Goal: Entertainment & Leisure: Consume media (video, audio)

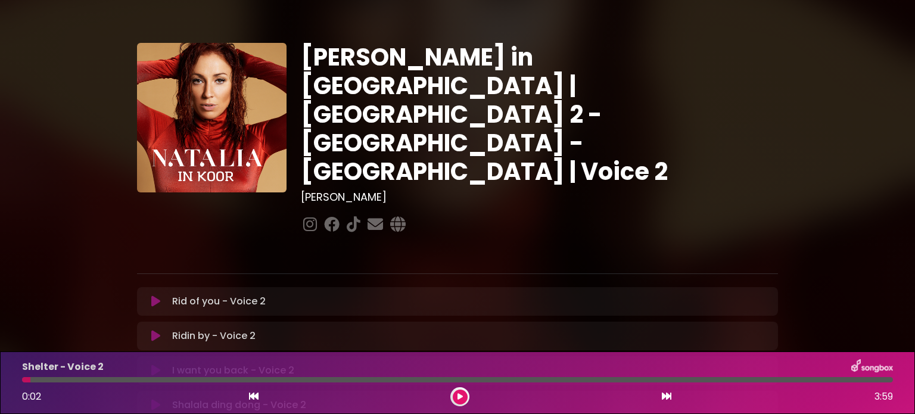
click at [151, 295] on icon at bounding box center [155, 301] width 9 height 12
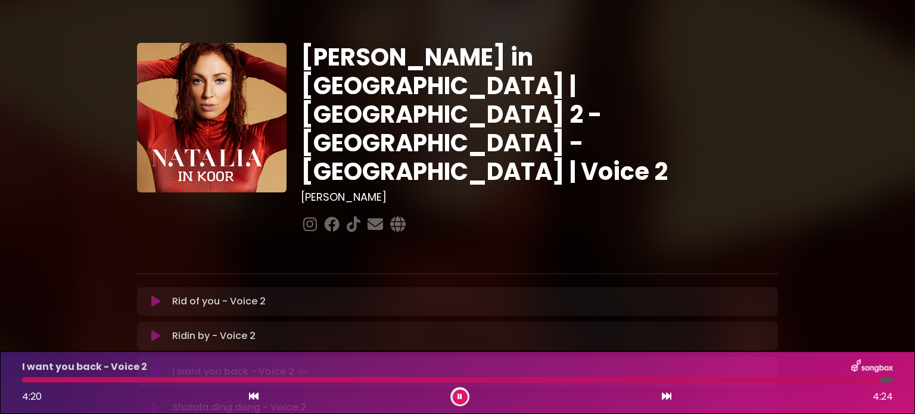
click at [27, 383] on div "I want you back - Voice 2 4:20 4:24" at bounding box center [457, 382] width 885 height 47
click at [253, 395] on icon at bounding box center [254, 396] width 10 height 10
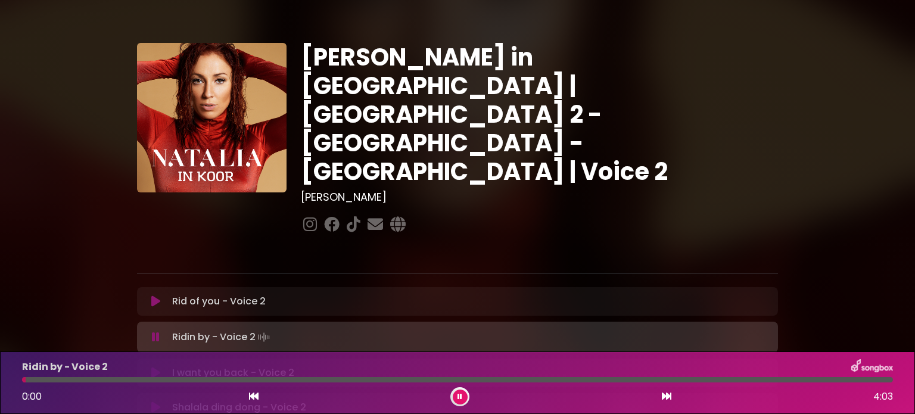
click at [665, 394] on icon at bounding box center [667, 396] width 10 height 10
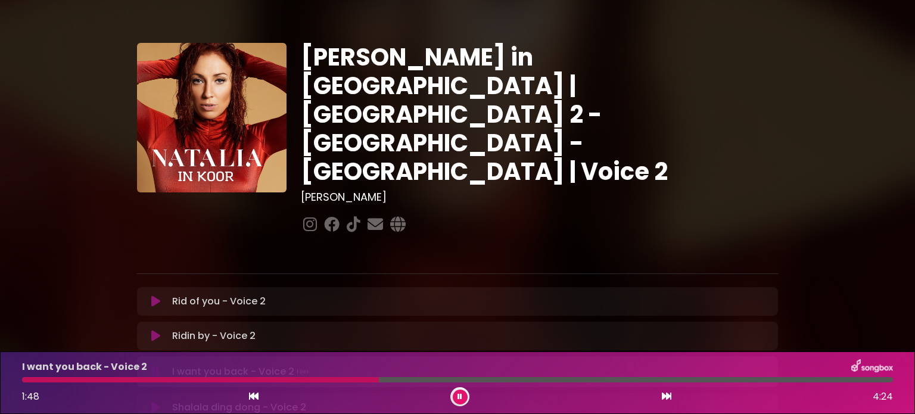
click at [338, 373] on div "I want you back - Voice 2" at bounding box center [457, 366] width 885 height 15
drag, startPoint x: 376, startPoint y: 381, endPoint x: 297, endPoint y: 383, distance: 79.3
click at [297, 383] on div "I want you back - Voice 2 1:23 4:24" at bounding box center [457, 382] width 885 height 47
click at [302, 379] on div at bounding box center [194, 379] width 344 height 5
click at [676, 381] on div at bounding box center [359, 379] width 674 height 5
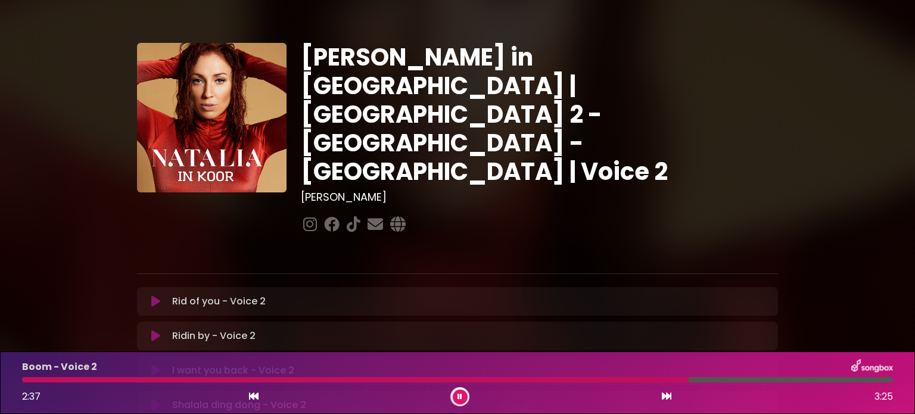
click at [651, 380] on div at bounding box center [355, 379] width 667 height 5
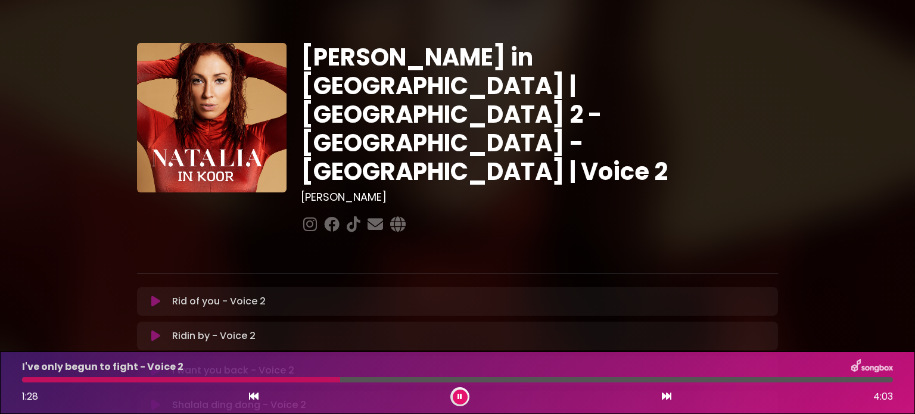
click at [460, 396] on icon at bounding box center [459, 396] width 5 height 7
